Goal: Navigation & Orientation: Find specific page/section

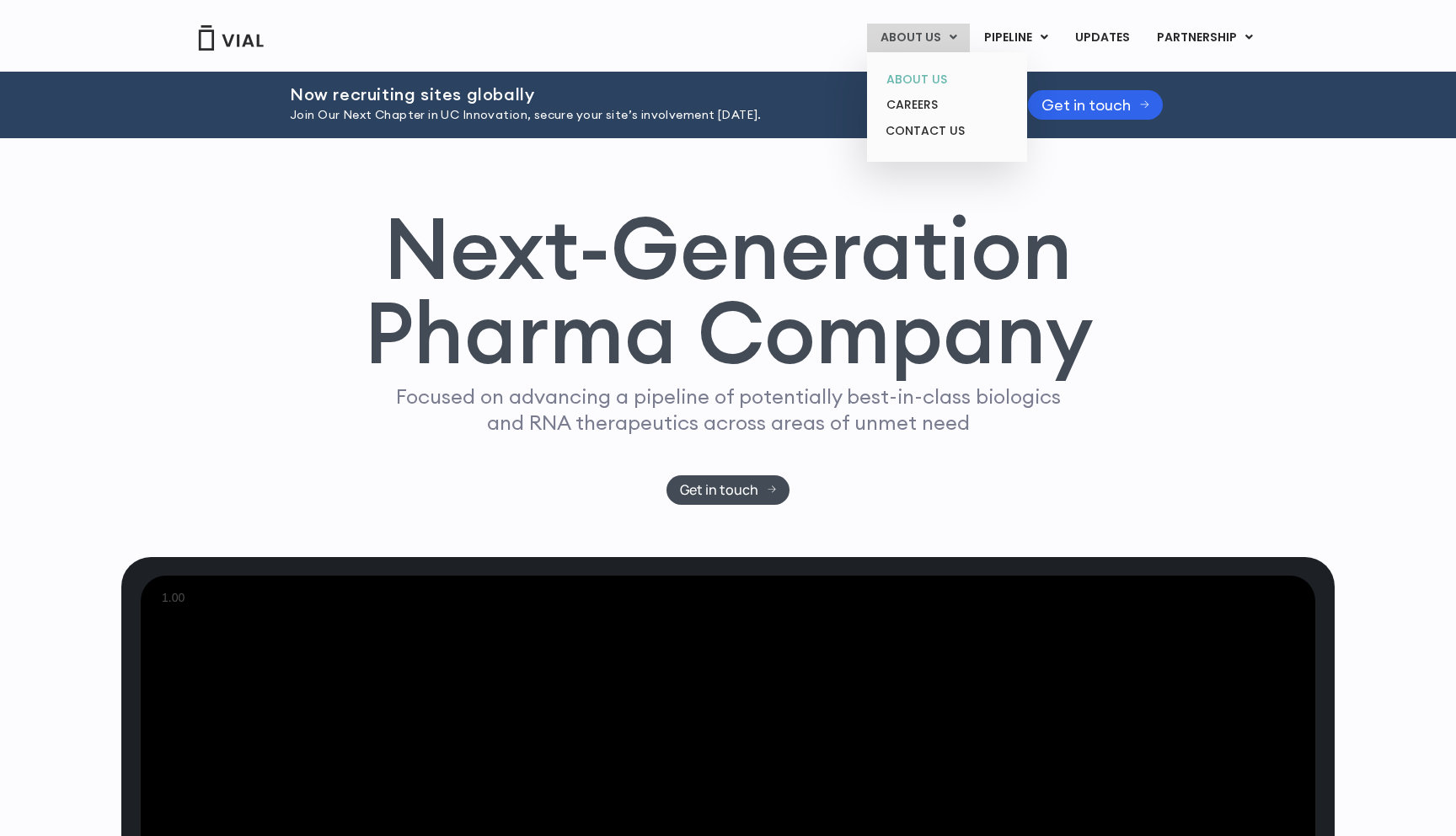
click at [935, 67] on link "ABOUT US" at bounding box center [946, 80] width 148 height 26
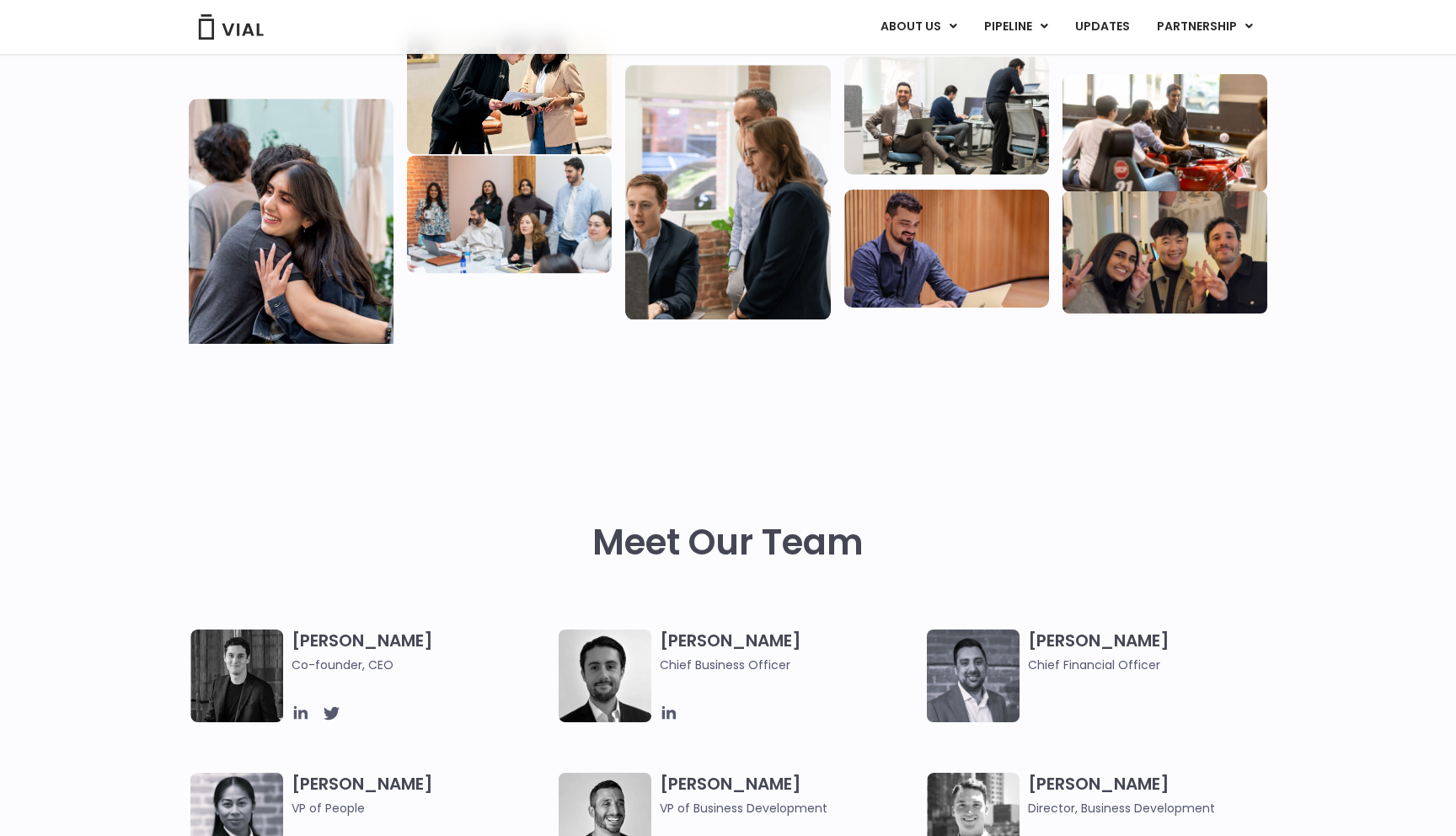
scroll to position [242, 0]
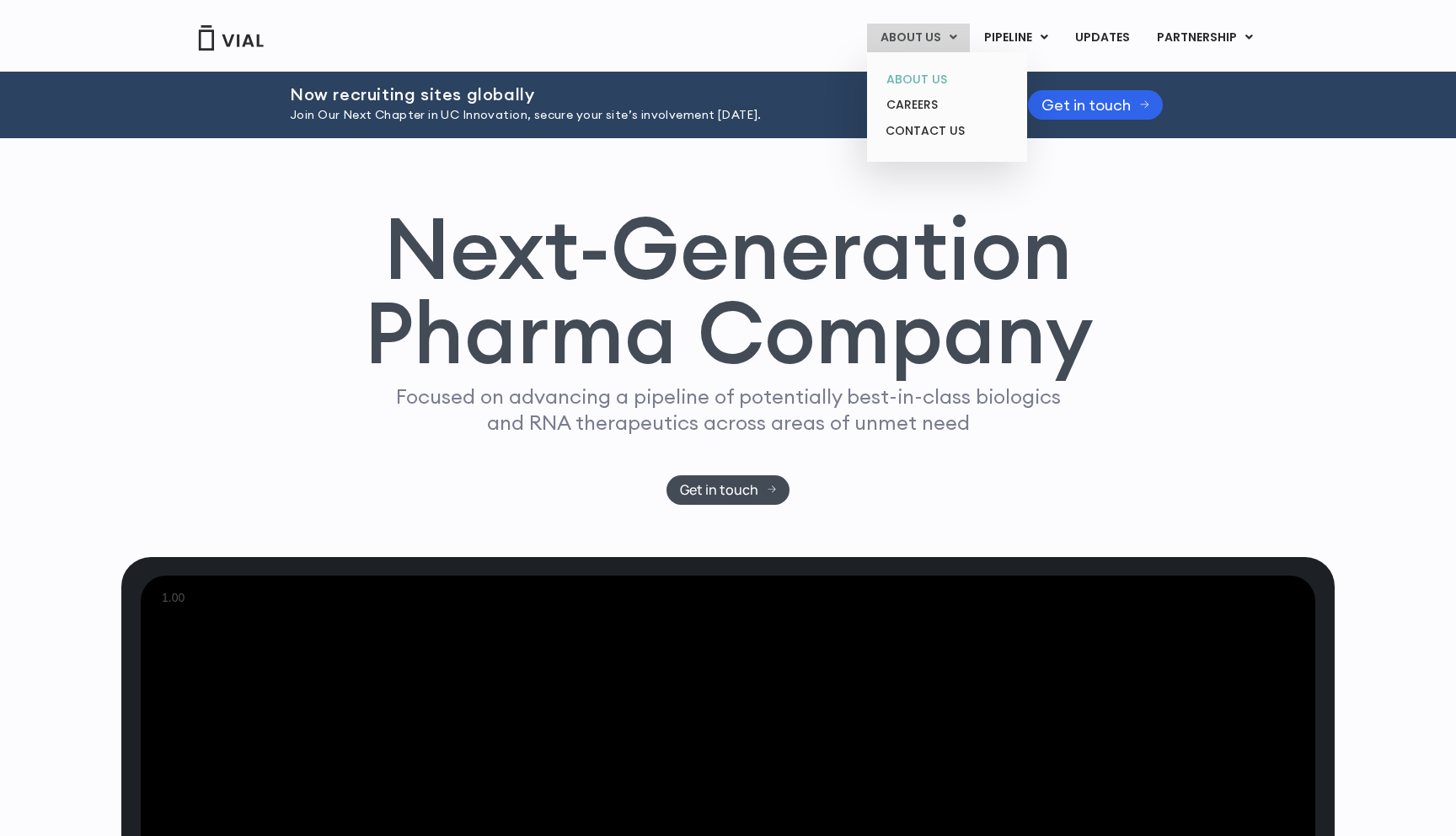
click at [932, 82] on link "ABOUT US" at bounding box center [946, 80] width 148 height 26
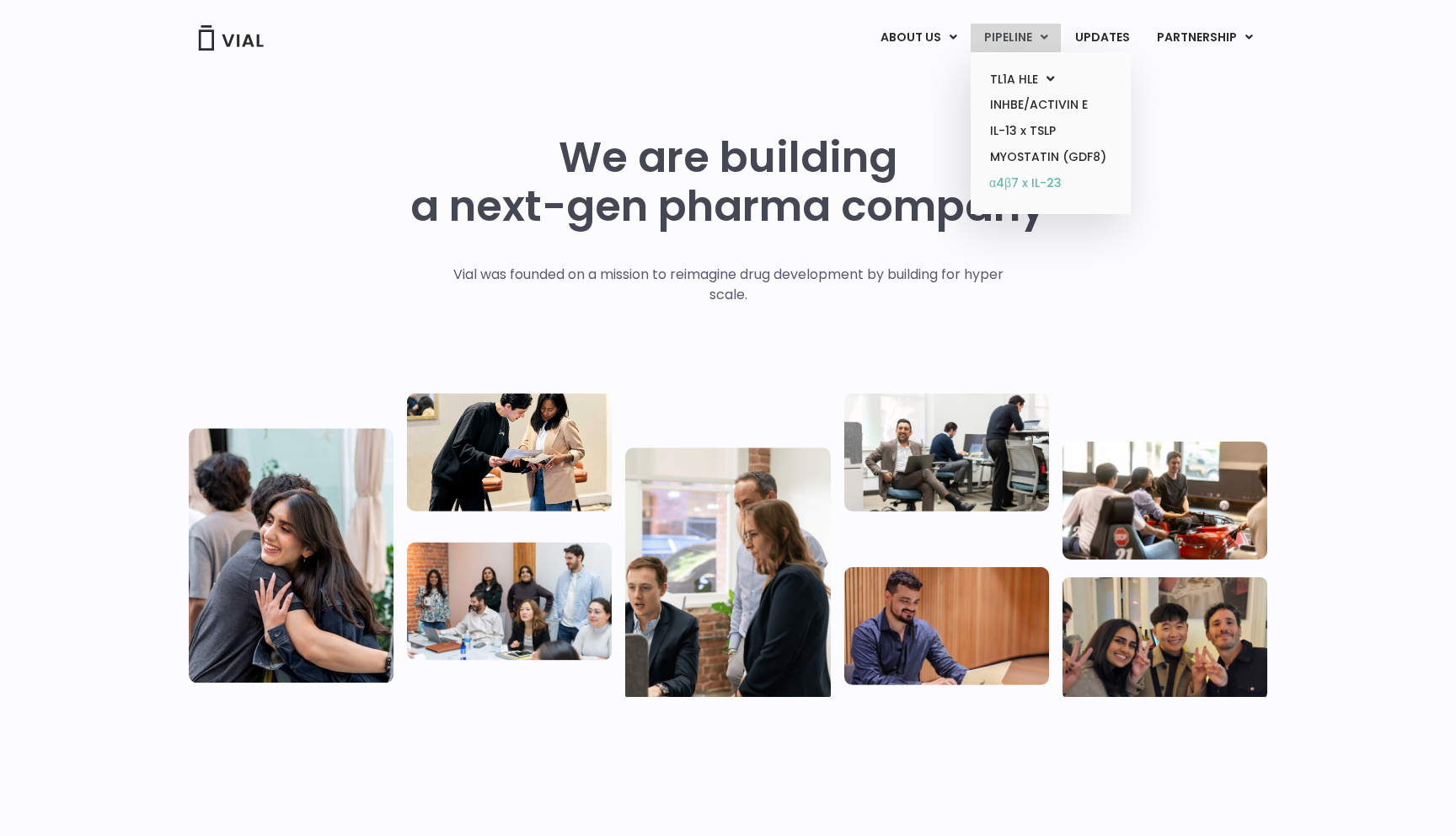
click at [1040, 176] on link "α4β7 x IL-23" at bounding box center [1050, 183] width 148 height 27
